Goal: Transaction & Acquisition: Book appointment/travel/reservation

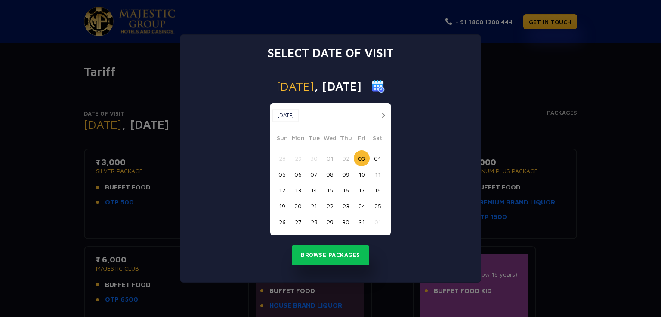
click at [378, 113] on button "button" at bounding box center [383, 115] width 11 height 11
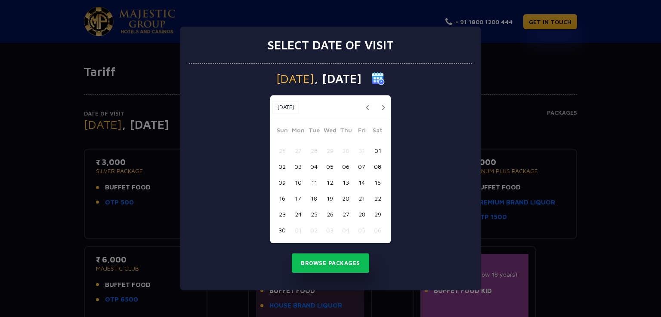
click at [282, 166] on button "02" at bounding box center [282, 167] width 16 height 16
click at [337, 265] on button "Browse Packages" at bounding box center [330, 264] width 77 height 20
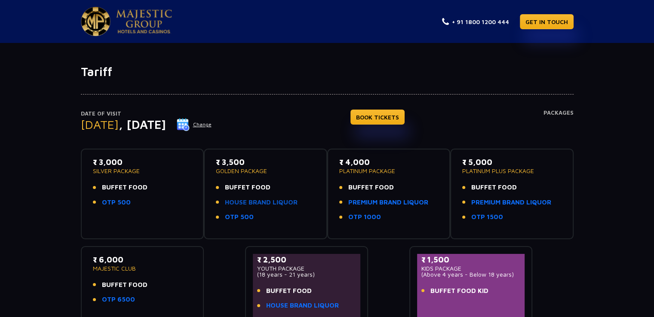
click at [287, 202] on link "HOUSE BRAND LIQUOR" at bounding box center [261, 203] width 73 height 10
click at [391, 117] on link "BOOK TICKETS" at bounding box center [378, 117] width 54 height 15
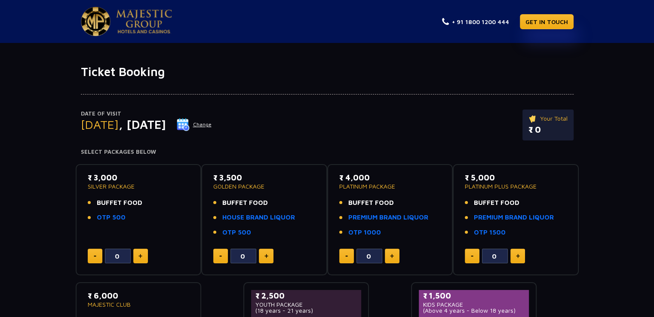
click at [270, 258] on button at bounding box center [266, 256] width 15 height 15
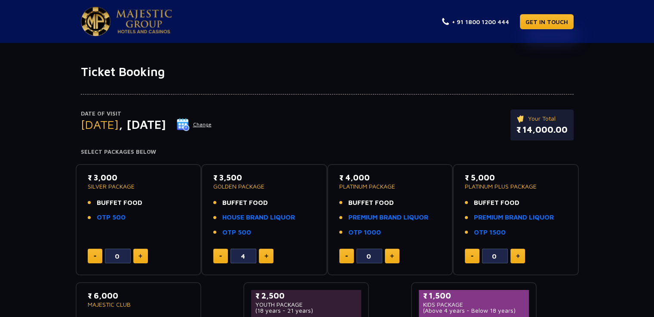
type input "5"
